Goal: Task Accomplishment & Management: Manage account settings

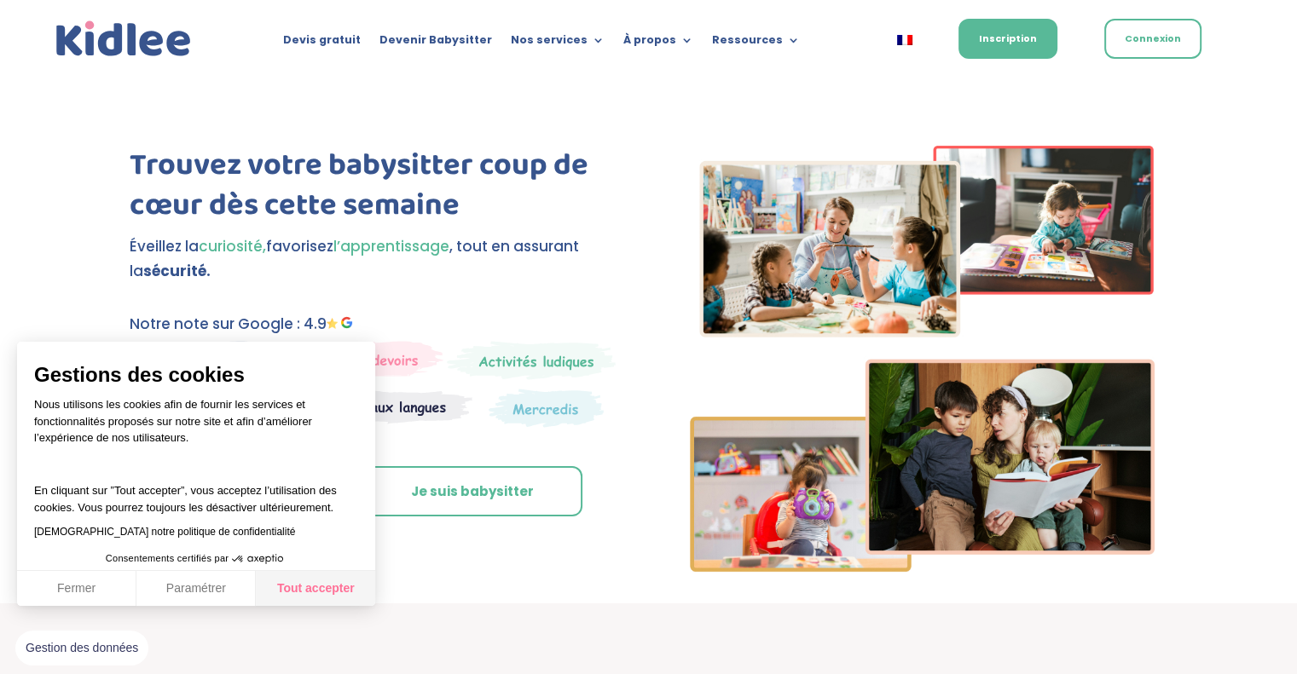
click at [307, 582] on button "Tout accepter" at bounding box center [315, 589] width 119 height 36
checkbox input "true"
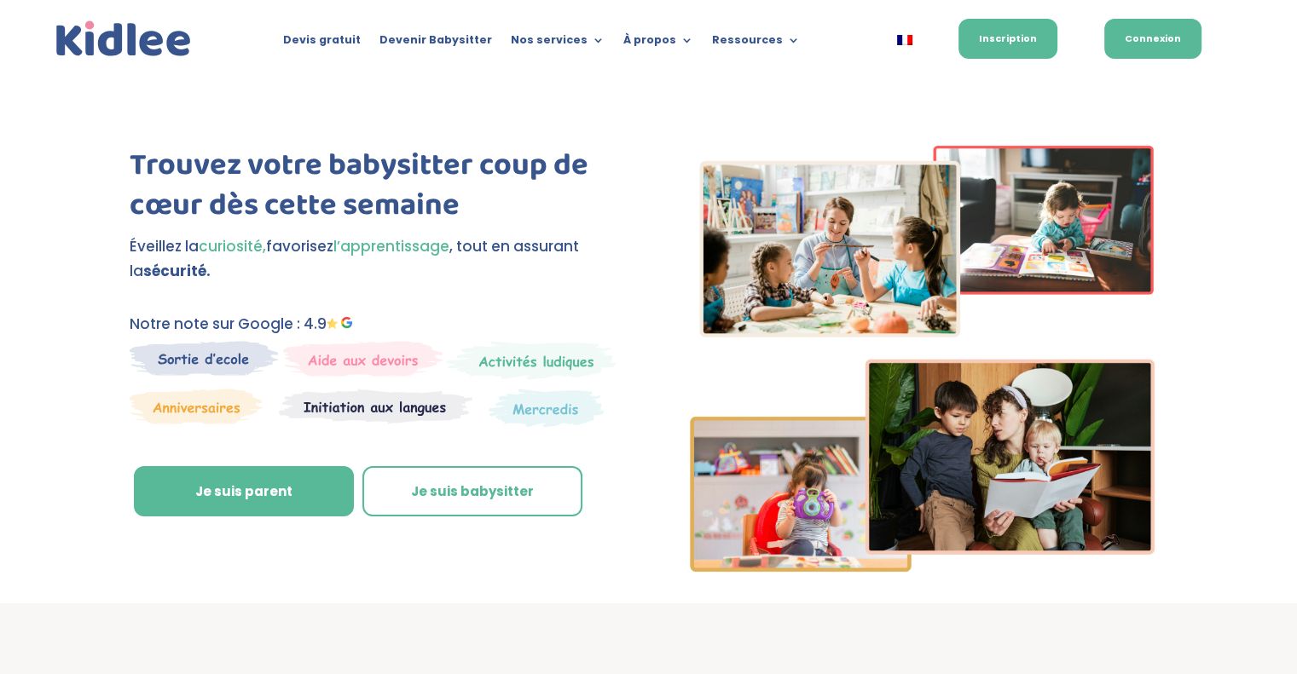
click at [1160, 54] on link "Connexion" at bounding box center [1152, 39] width 97 height 40
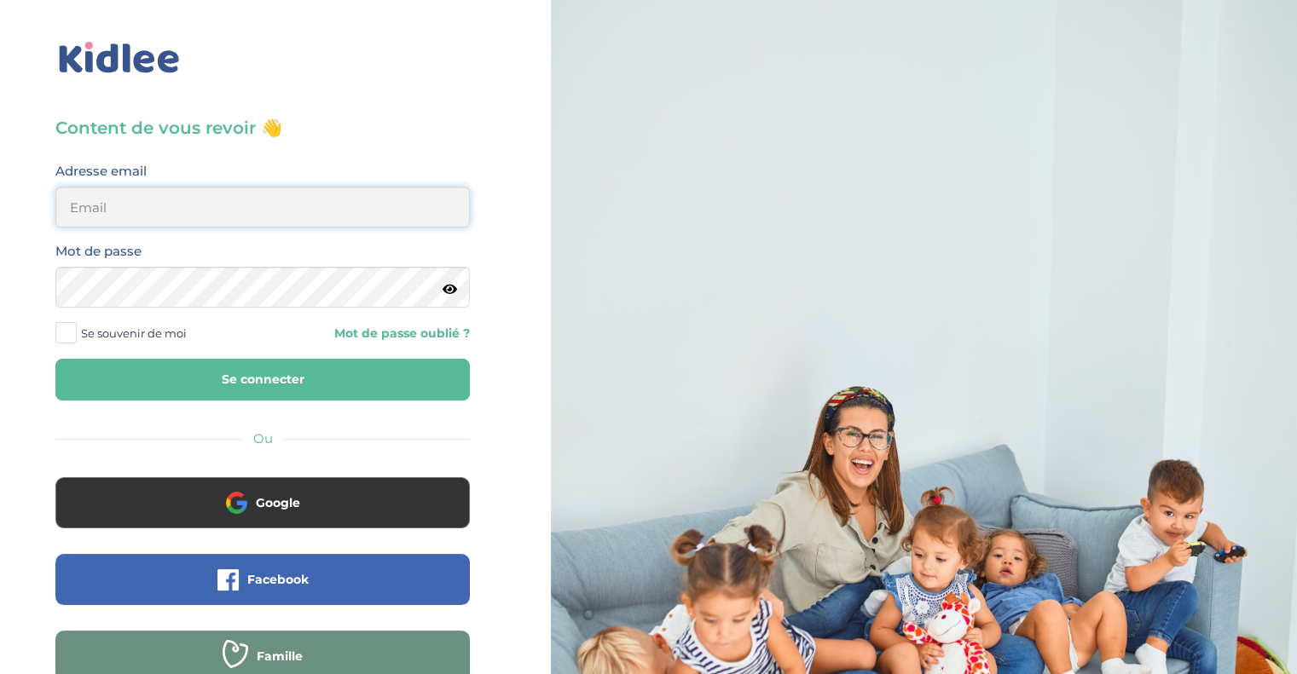
click at [152, 223] on input "email" at bounding box center [262, 207] width 414 height 41
type input "morgane.a.ferron@gmail.com"
click at [274, 385] on button "Se connecter" at bounding box center [262, 380] width 414 height 42
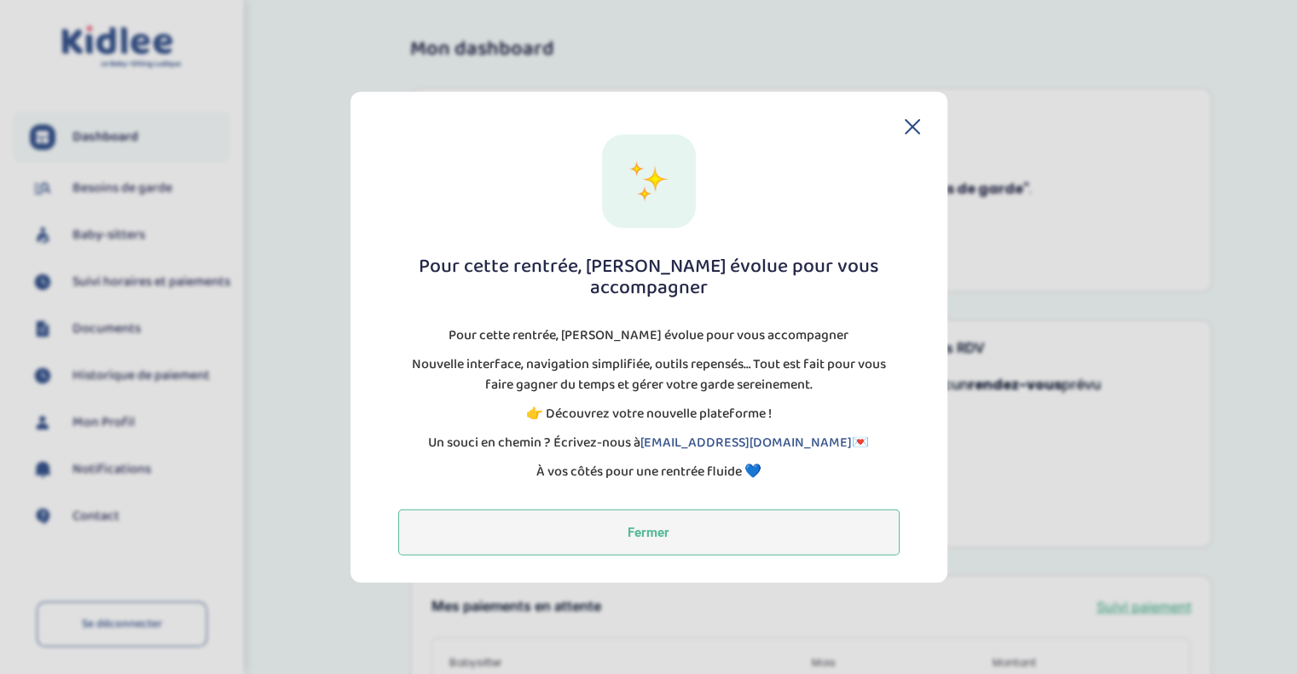
click at [665, 531] on button "Fermer" at bounding box center [648, 533] width 501 height 46
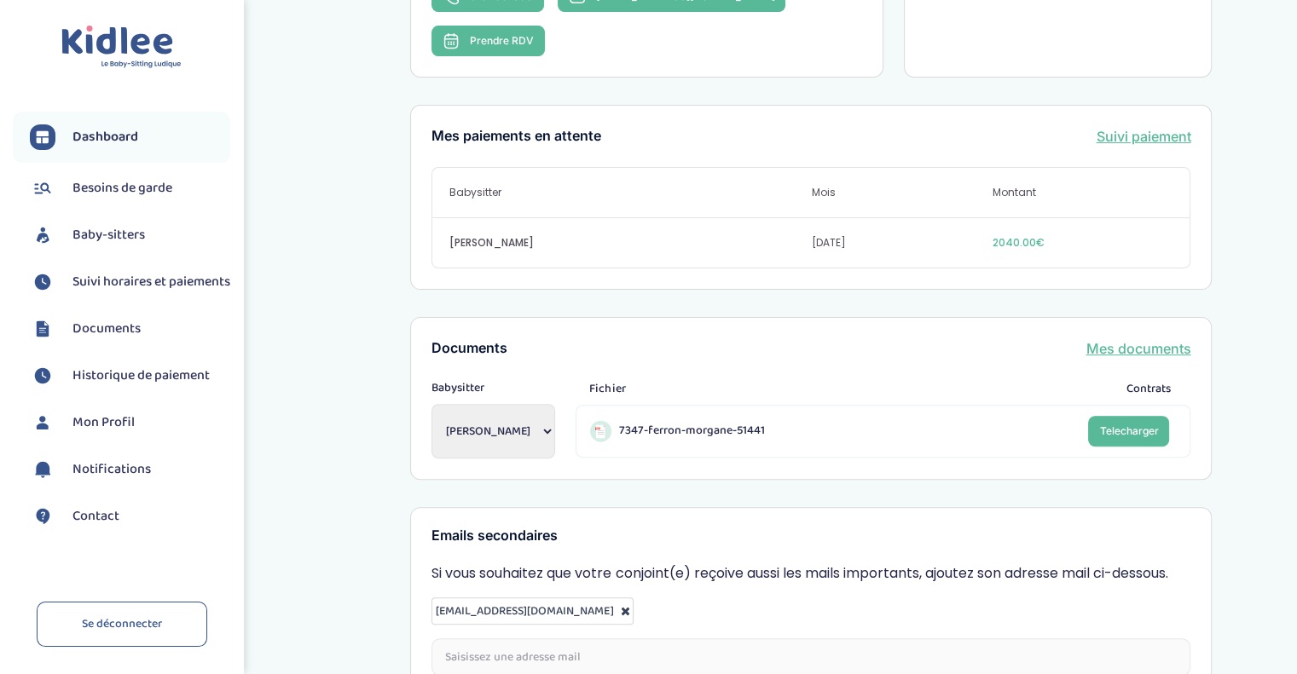
scroll to position [421, 0]
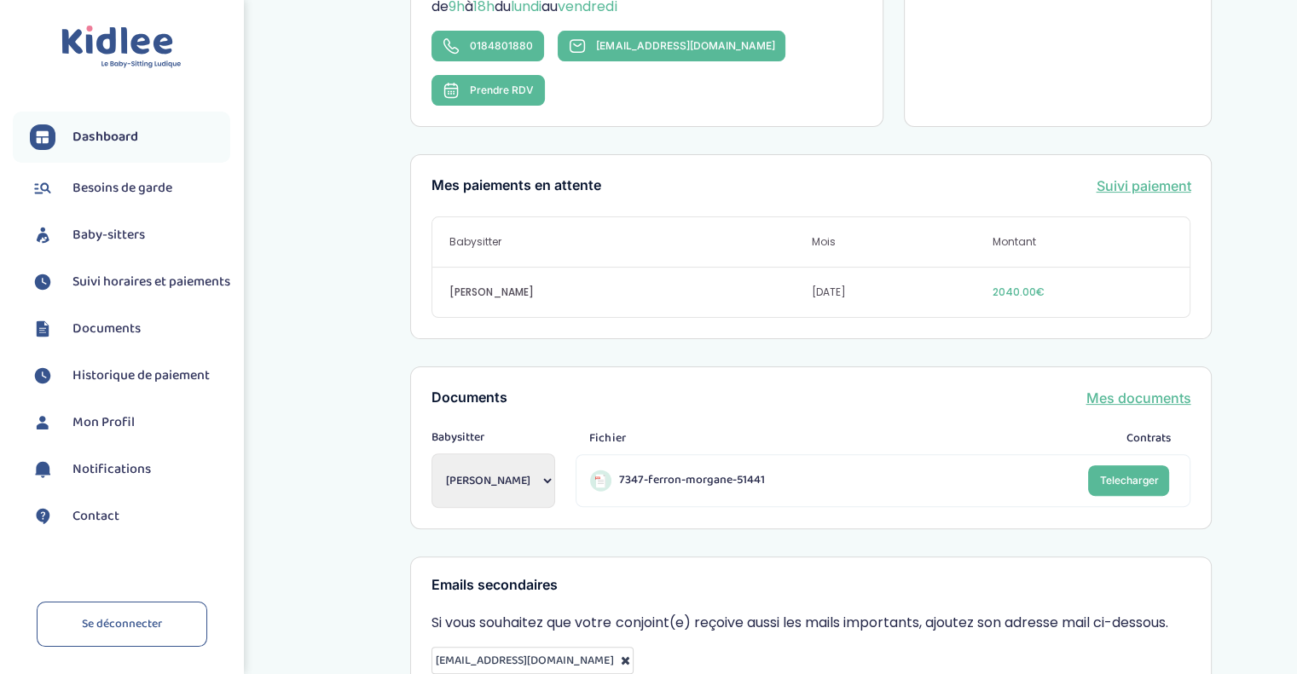
click at [691, 471] on span "7347-ferron-morgane-51441" at bounding box center [691, 480] width 146 height 18
click at [1134, 474] on span "Telecharger" at bounding box center [1128, 480] width 59 height 13
click at [313, 363] on div "Mon dashboard Vous êtes à jour ! Bienvenue ! Retrouvez toutes les informations …" at bounding box center [811, 210] width 997 height 1212
click at [1025, 285] on span "2040.00€" at bounding box center [1082, 292] width 181 height 15
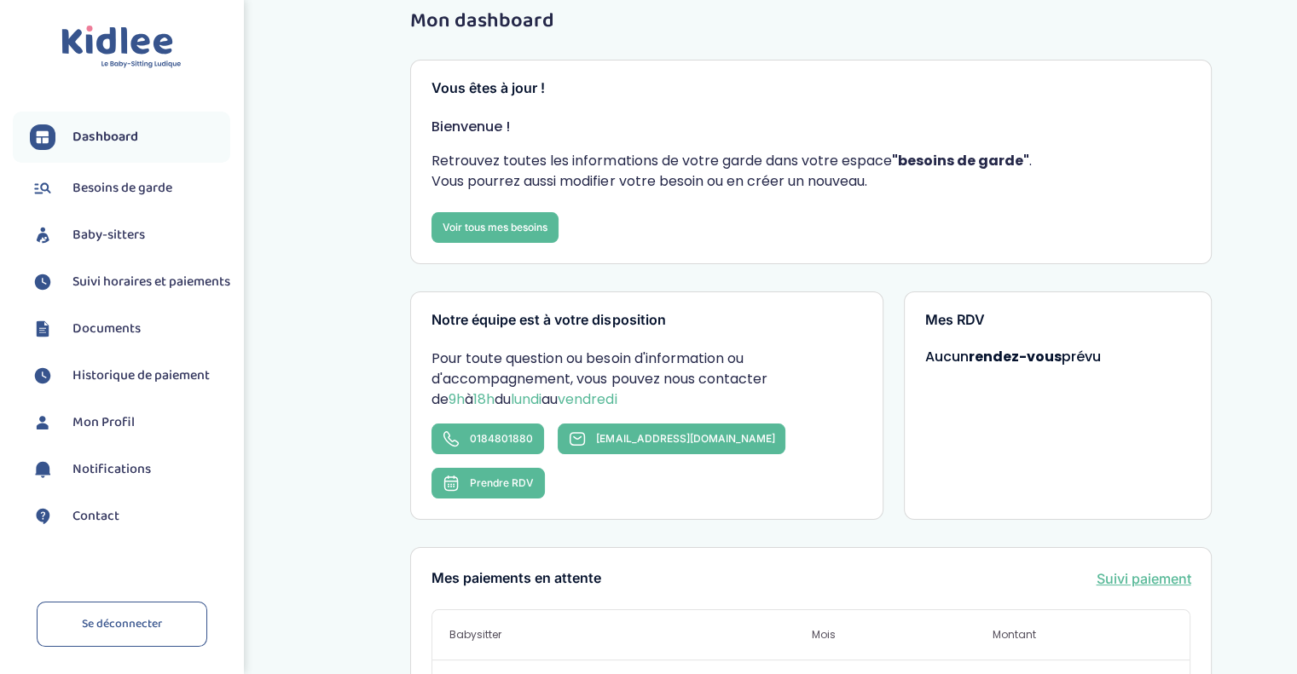
scroll to position [0, 0]
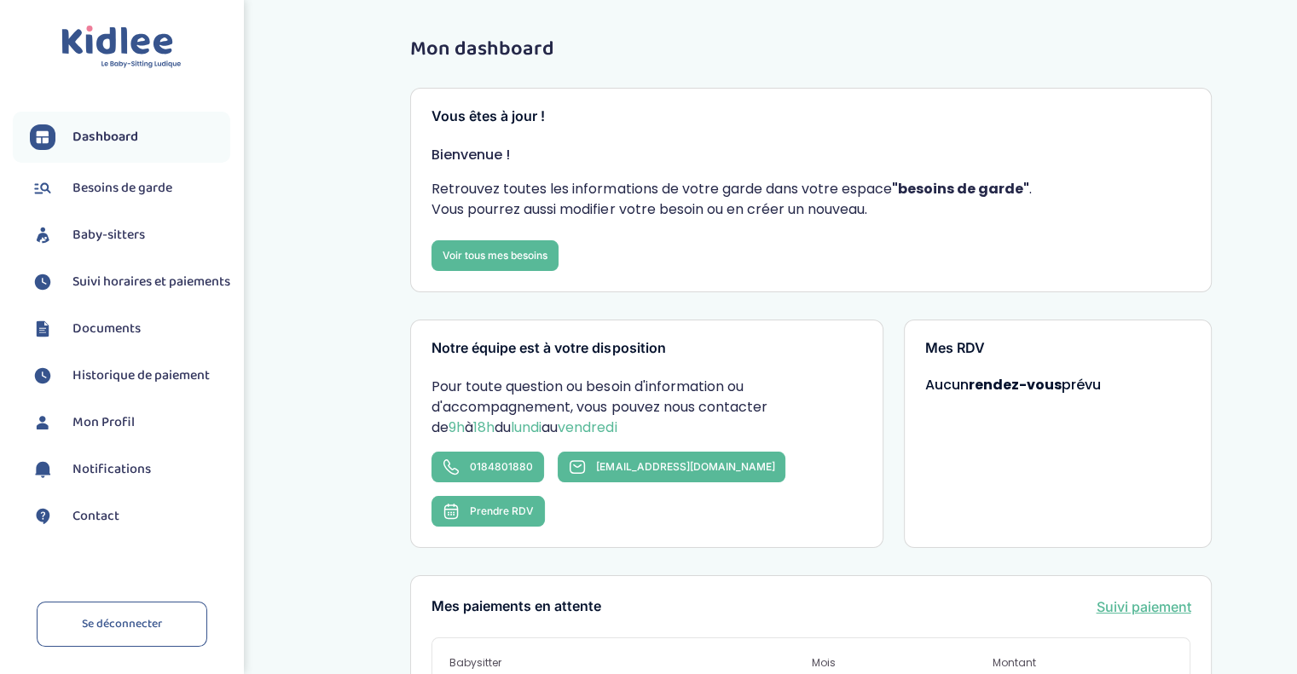
click at [97, 282] on span "Suivi horaires et paiements" at bounding box center [151, 282] width 158 height 20
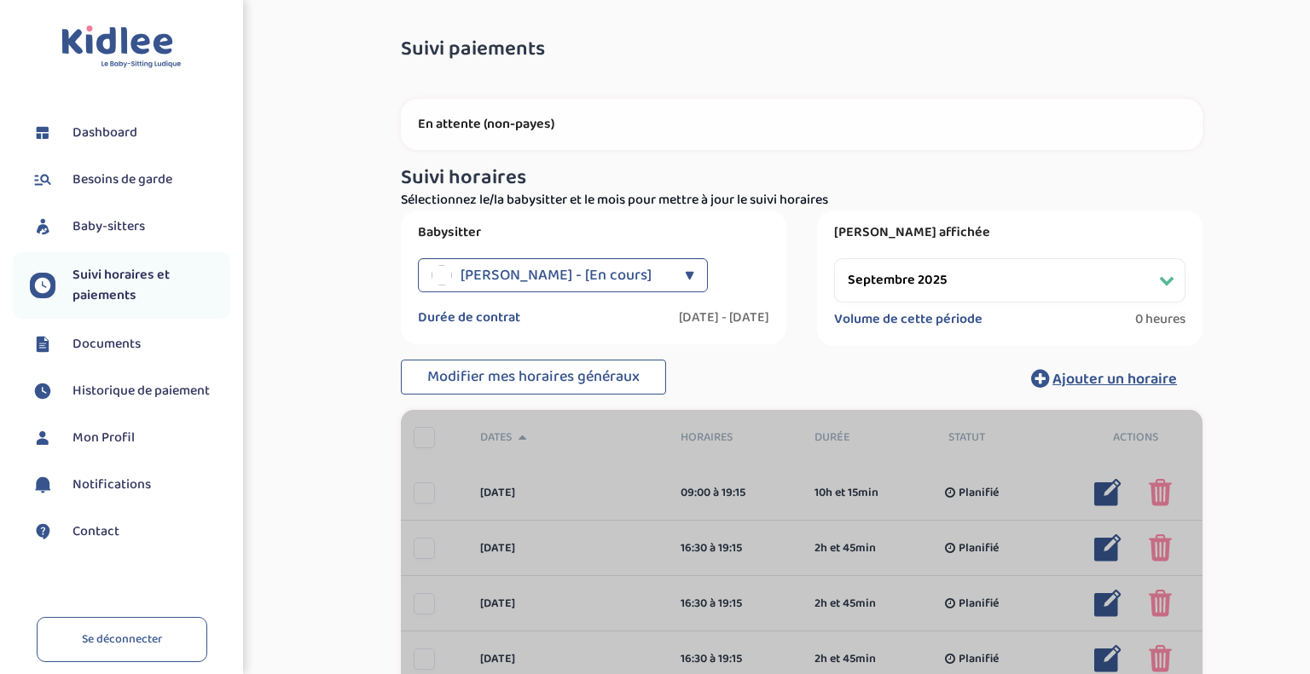
select select "septembre 2025"
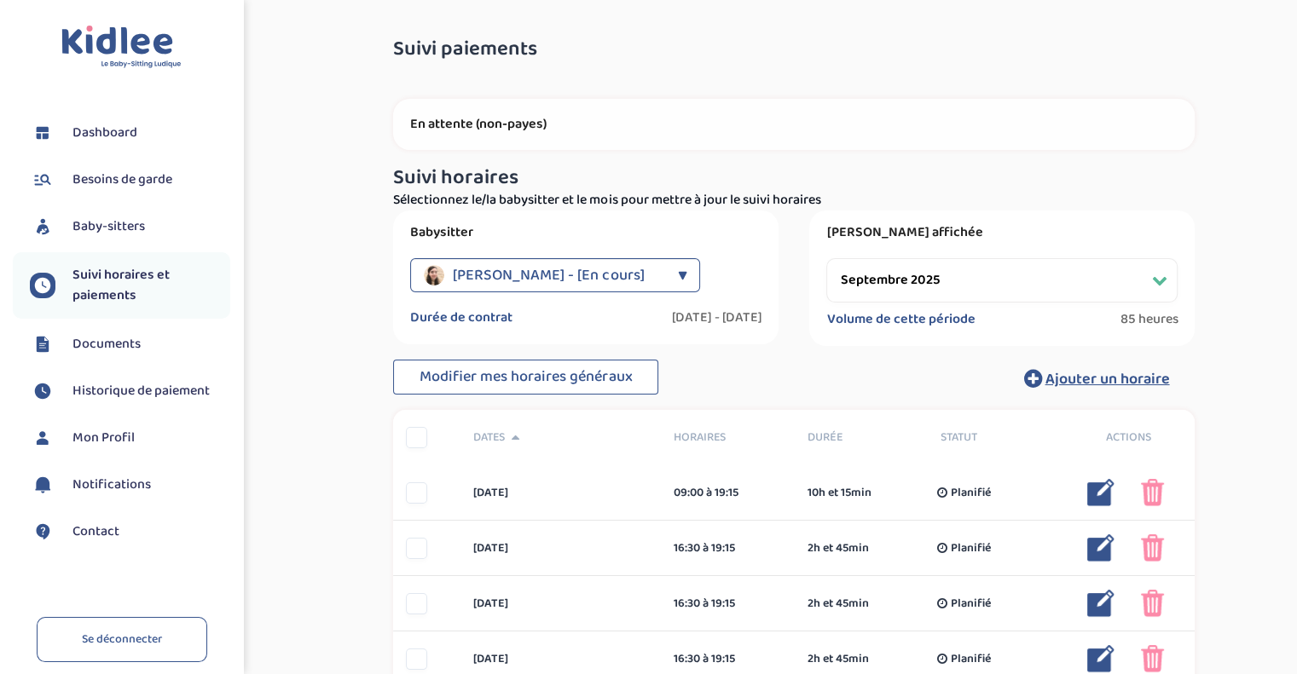
click at [105, 342] on span "Documents" at bounding box center [106, 344] width 68 height 20
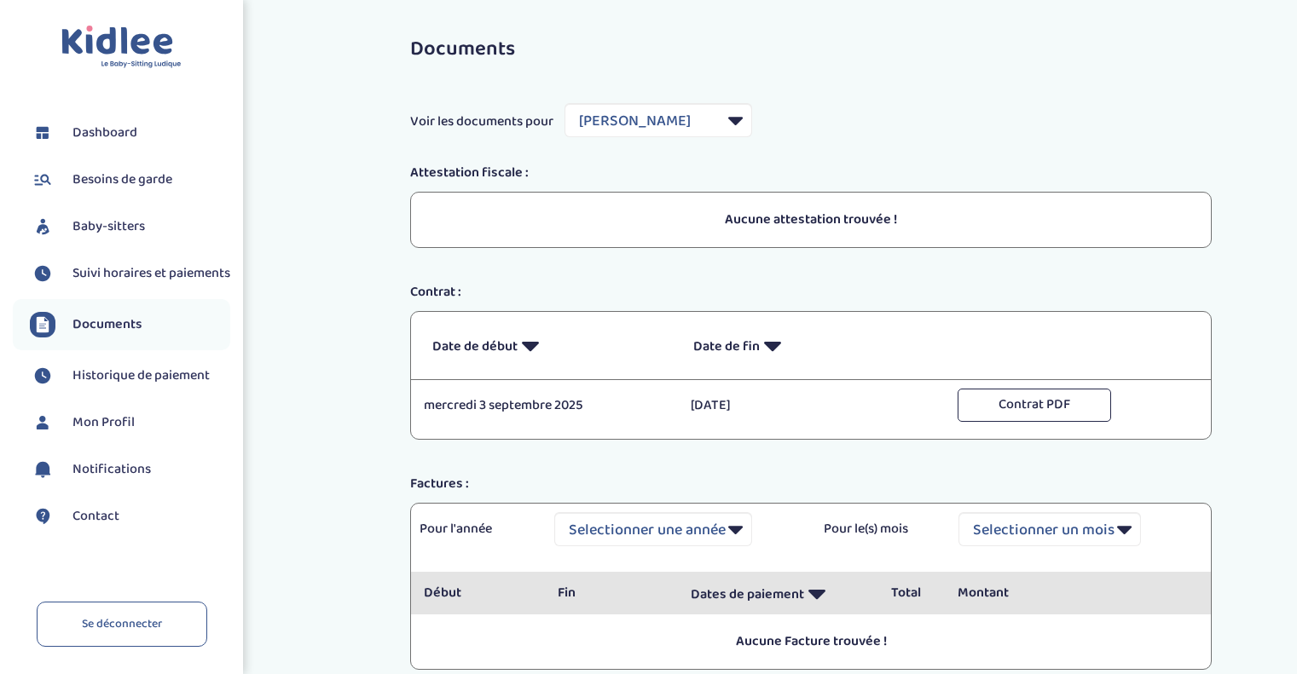
select select "29730"
click at [178, 386] on span "Historique de paiement" at bounding box center [140, 376] width 137 height 20
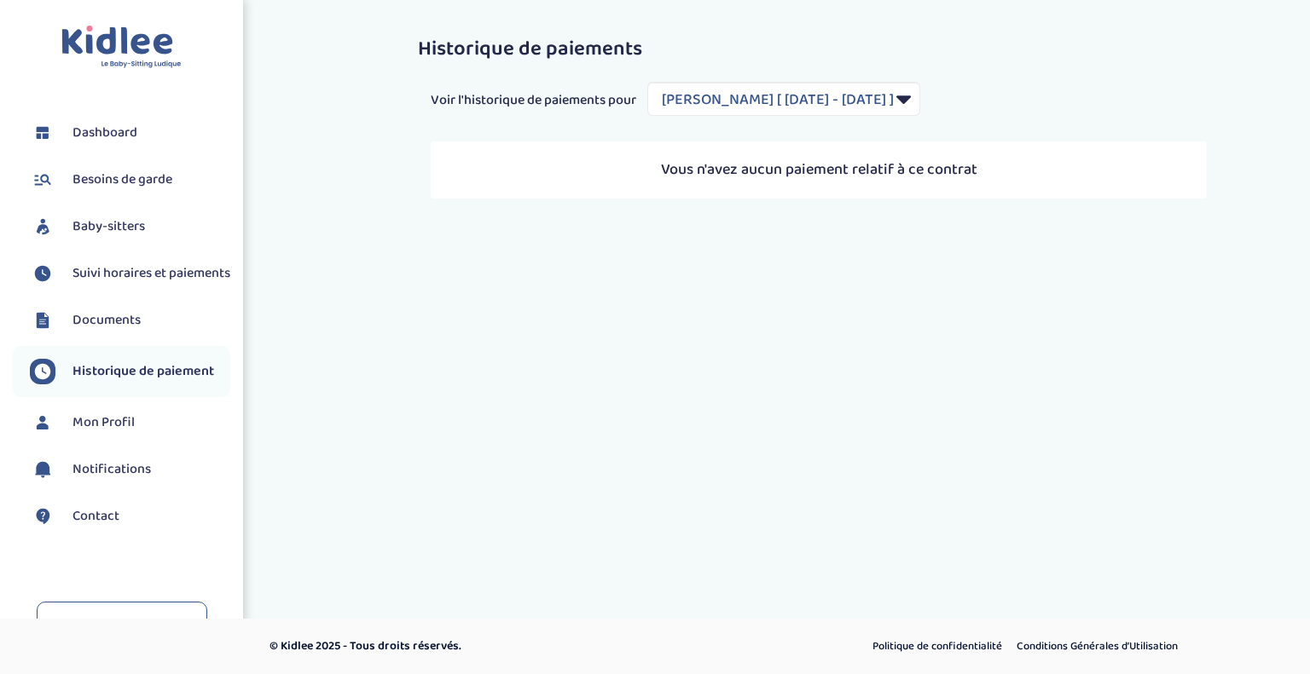
select select "2009"
click at [174, 333] on link "Documents" at bounding box center [130, 321] width 200 height 26
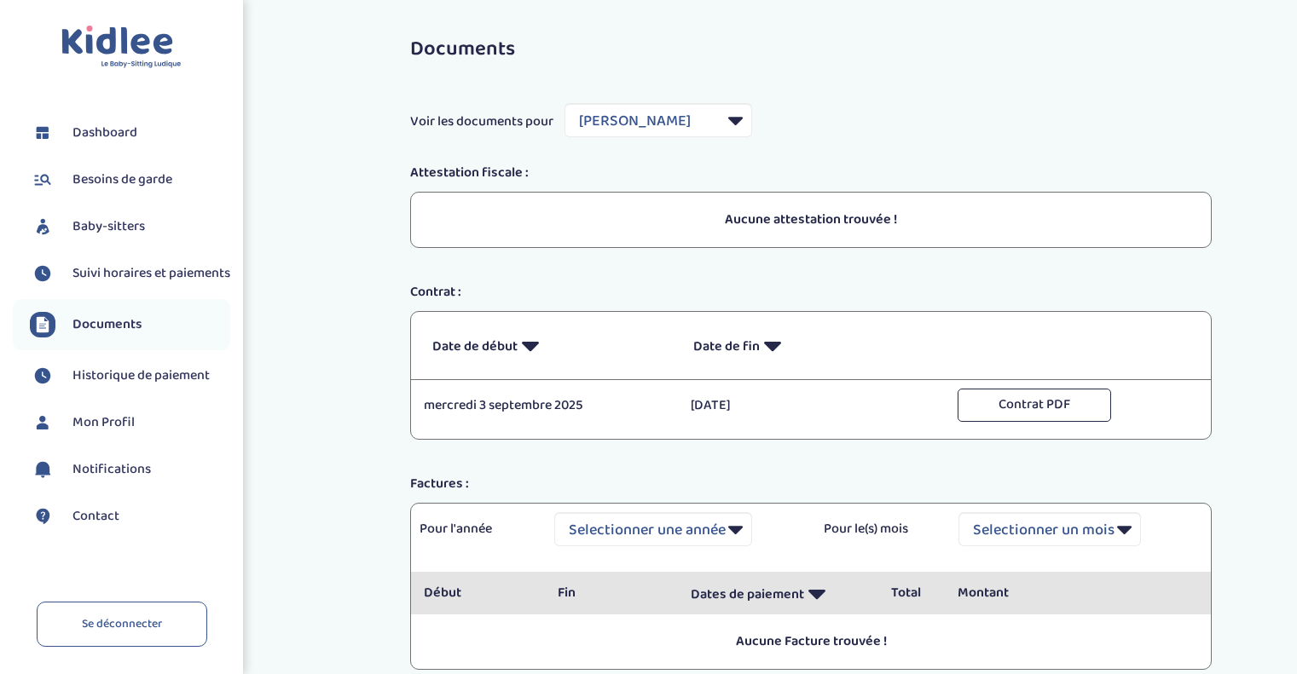
select select "29730"
click at [105, 133] on span "Dashboard" at bounding box center [104, 133] width 65 height 20
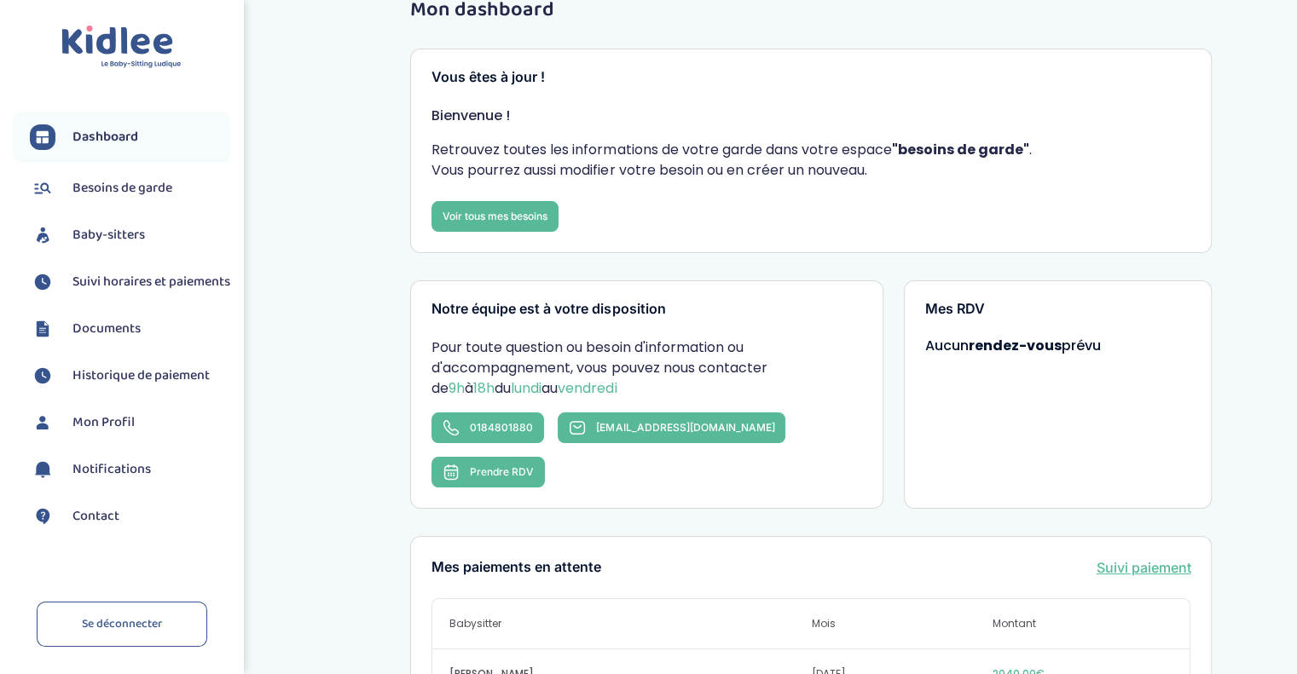
scroll to position [40, 0]
click at [648, 430] on span "contact@kidlee.fr" at bounding box center [685, 426] width 178 height 13
